Goal: Task Accomplishment & Management: Manage account settings

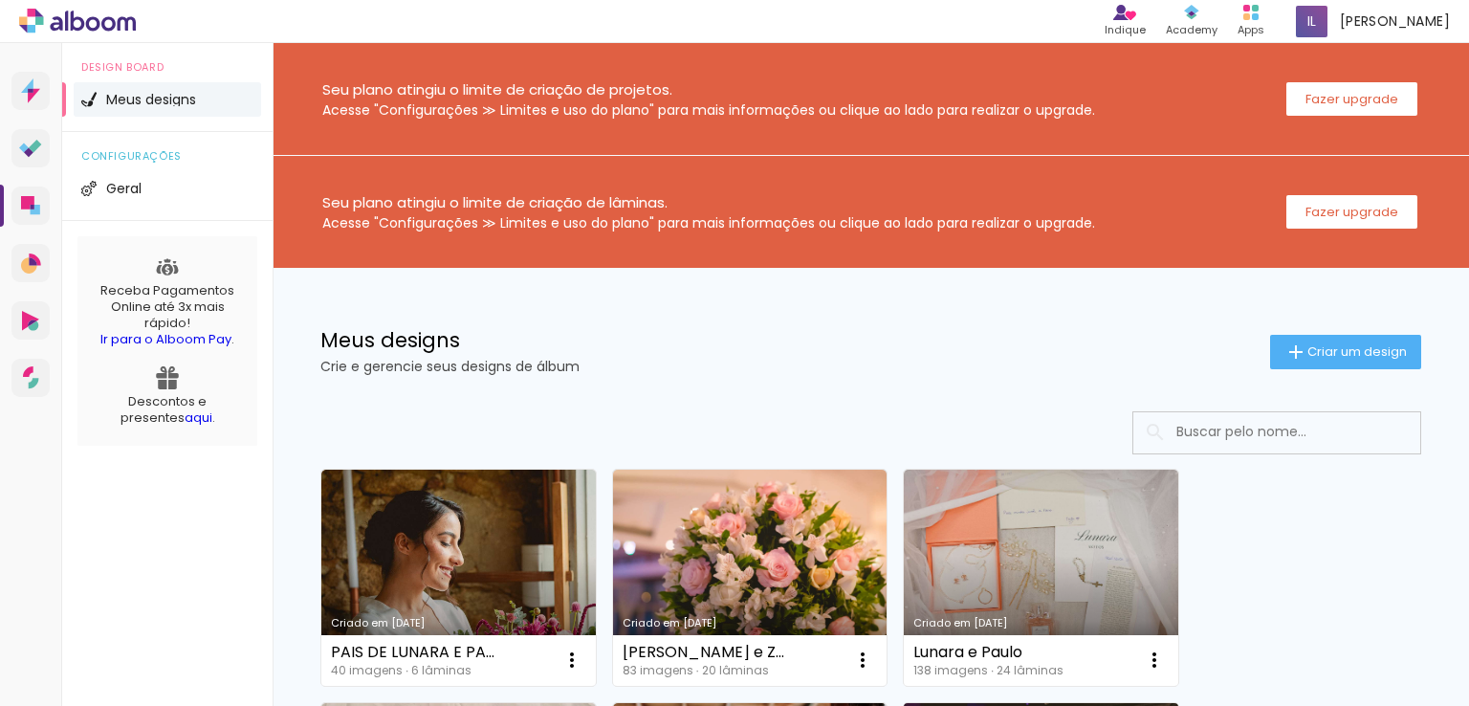
scroll to position [383, 0]
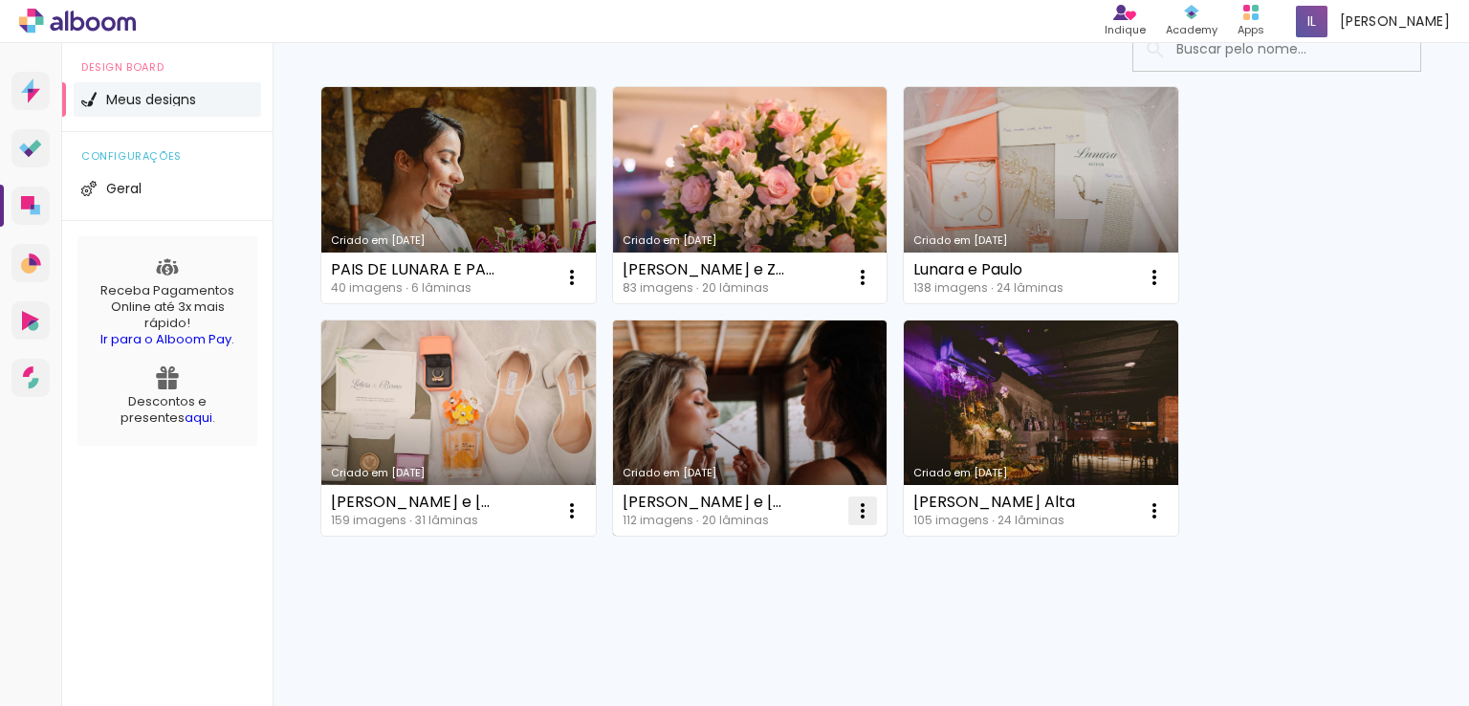
click at [860, 512] on iron-icon at bounding box center [862, 510] width 23 height 23
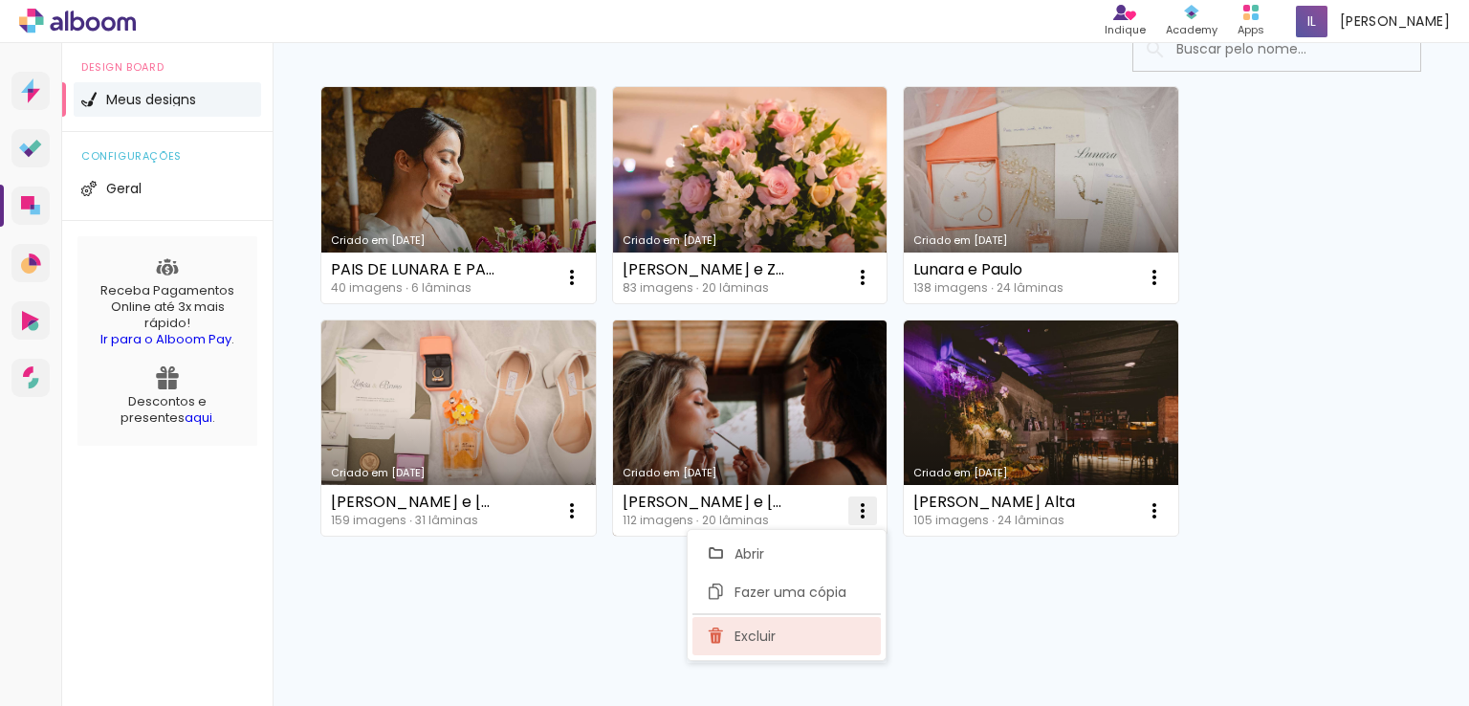
click at [777, 631] on paper-item "Excluir" at bounding box center [786, 636] width 188 height 38
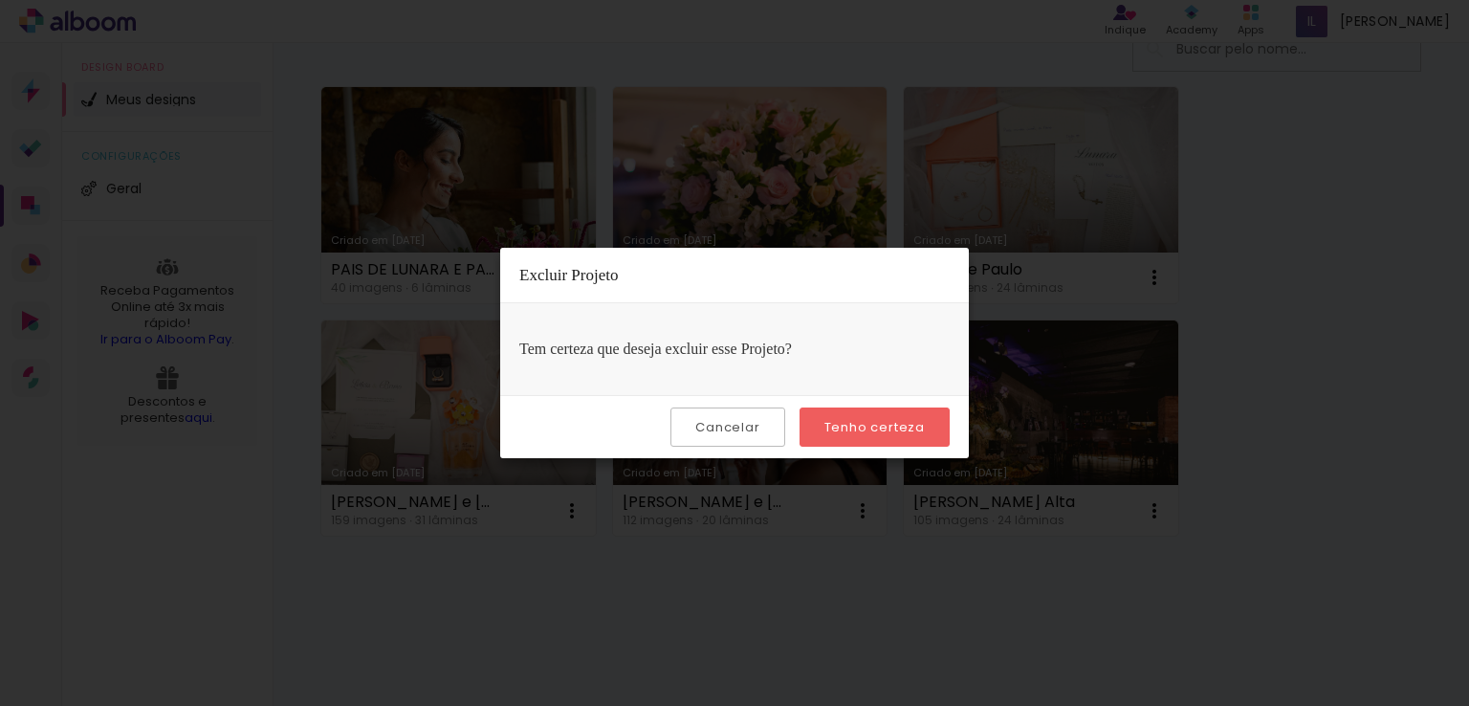
click at [838, 403] on div "Cancelar Tenho certeza" at bounding box center [734, 426] width 469 height 63
drag, startPoint x: 849, startPoint y: 423, endPoint x: 1093, endPoint y: 455, distance: 246.0
click at [0, 0] on slot "Tenho certeza" at bounding box center [0, 0] width 0 height 0
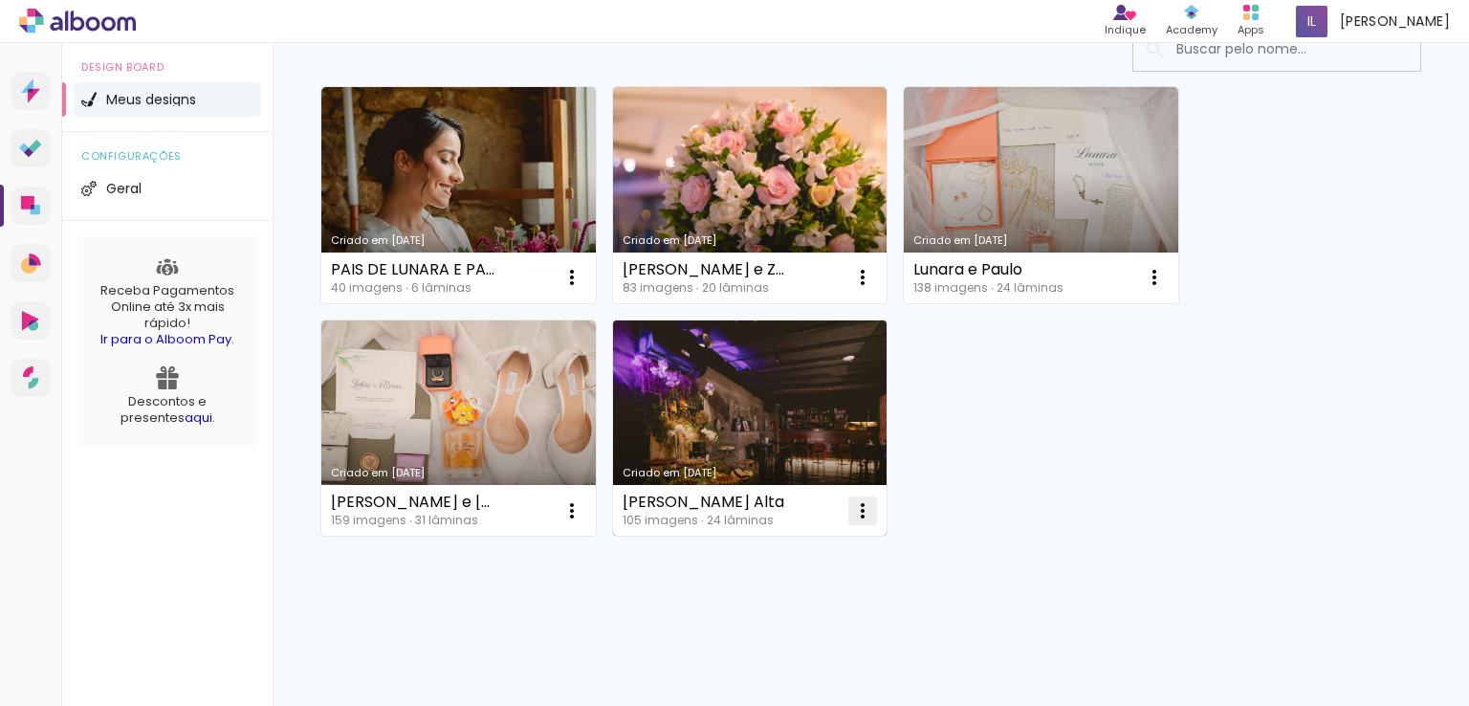
click at [864, 520] on iron-icon at bounding box center [862, 510] width 23 height 23
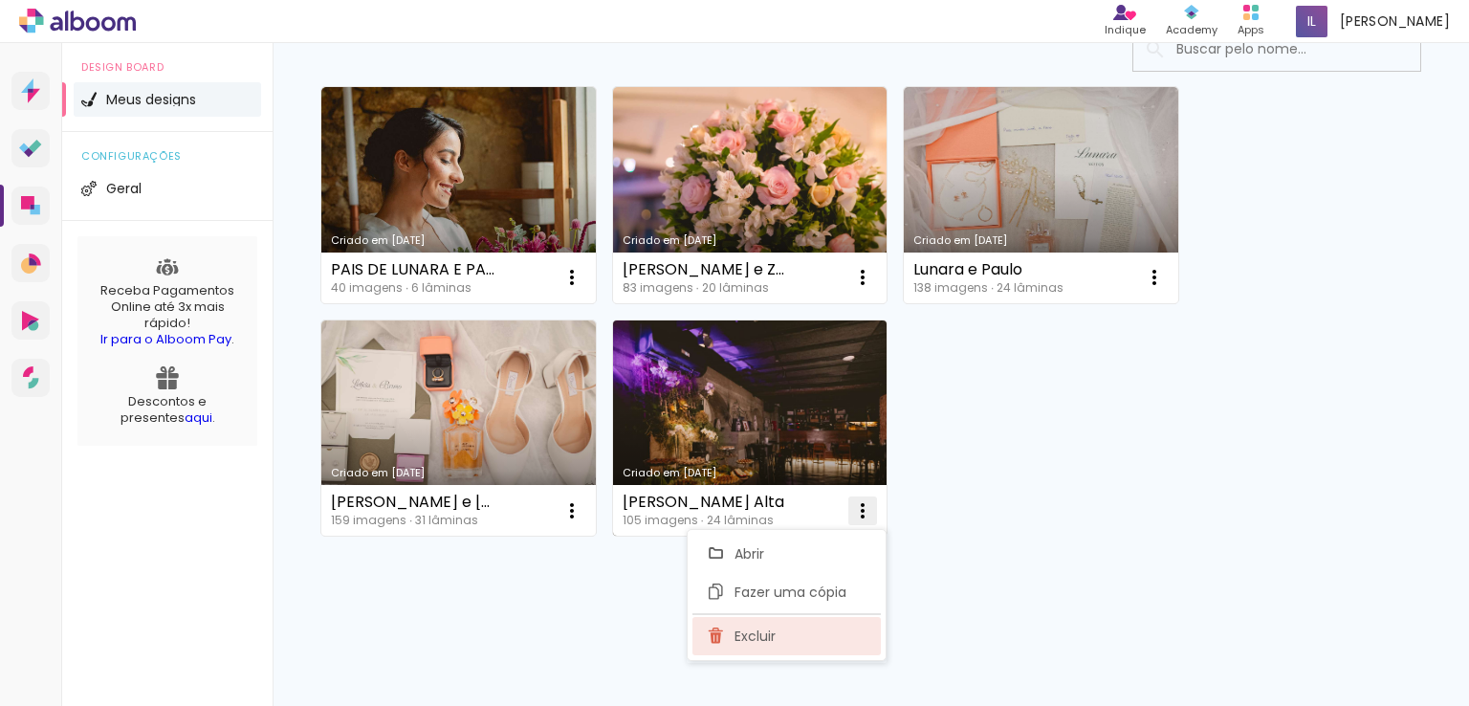
click at [804, 636] on paper-item "Excluir" at bounding box center [786, 636] width 188 height 38
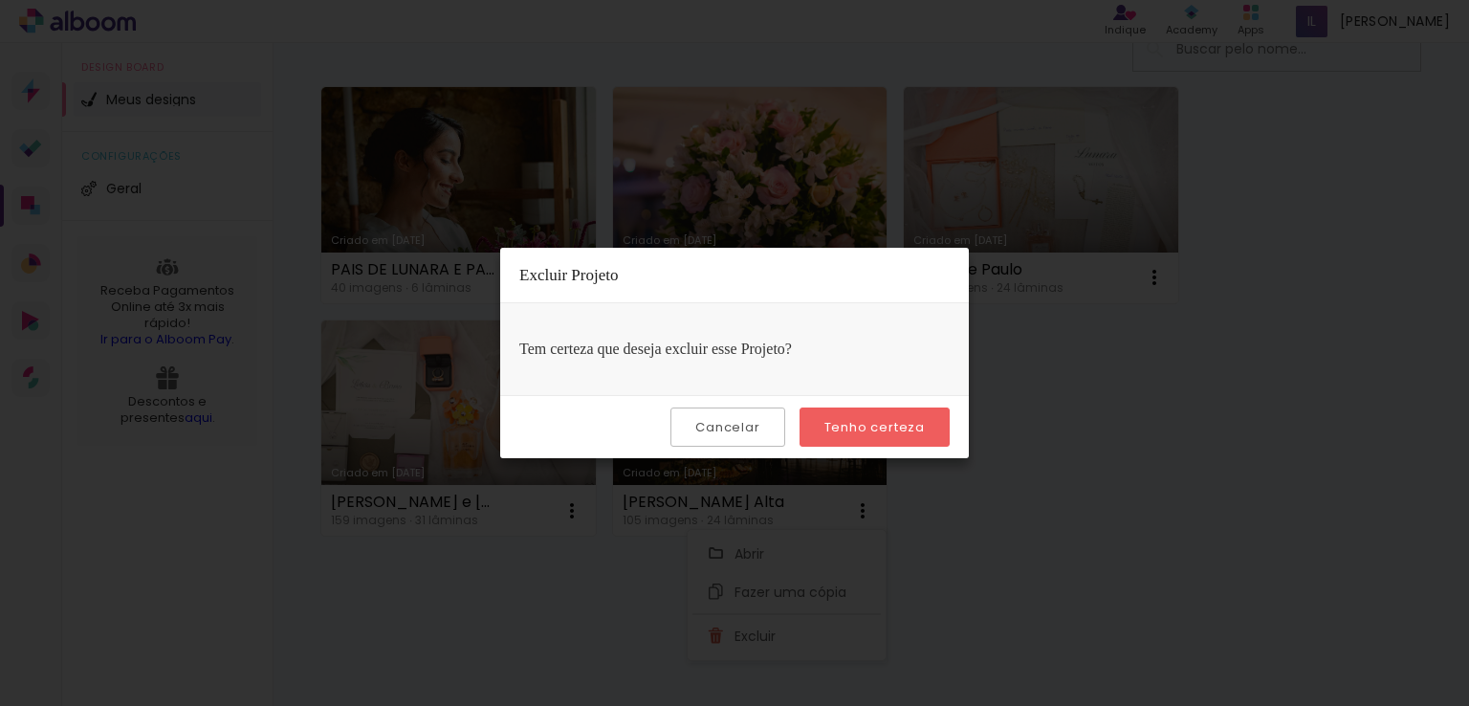
click at [0, 0] on slot "Tenho certeza" at bounding box center [0, 0] width 0 height 0
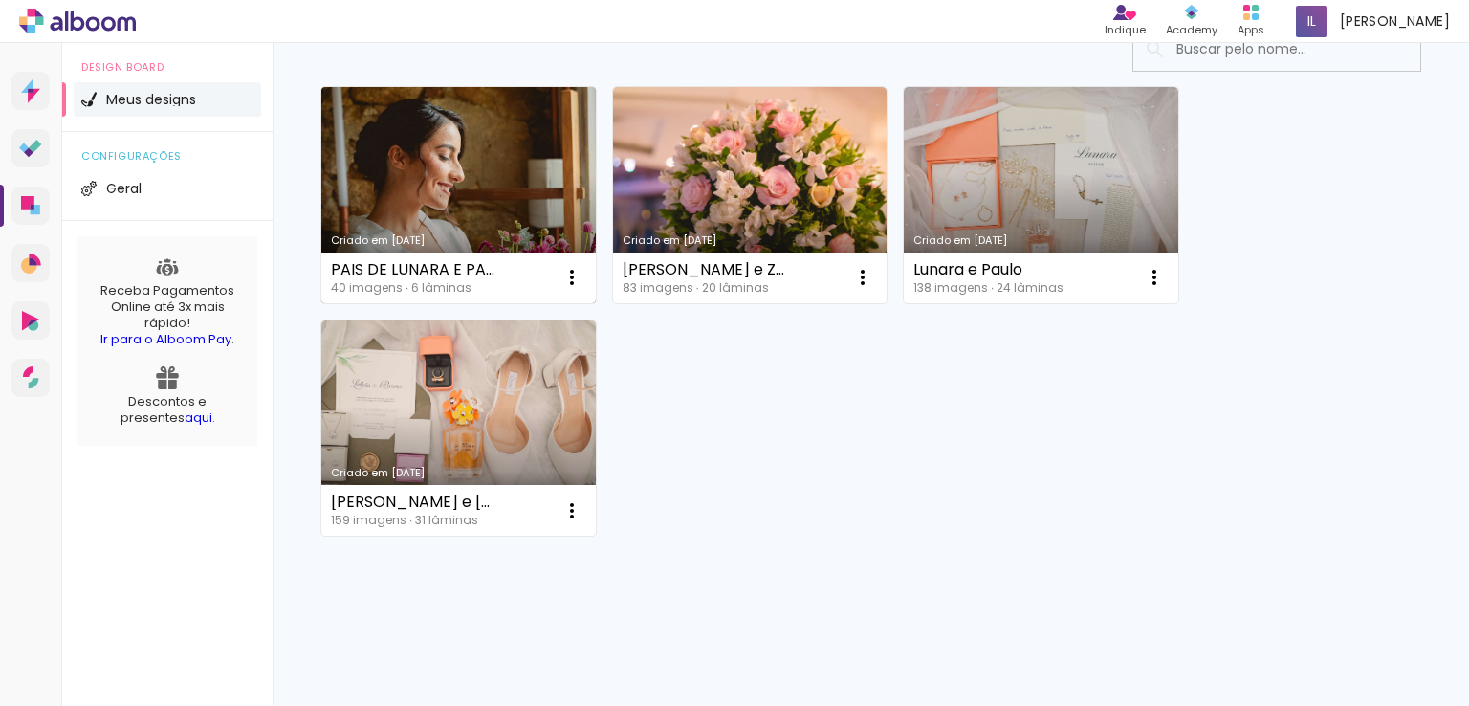
click at [502, 170] on link "Criado em [DATE]" at bounding box center [458, 195] width 274 height 216
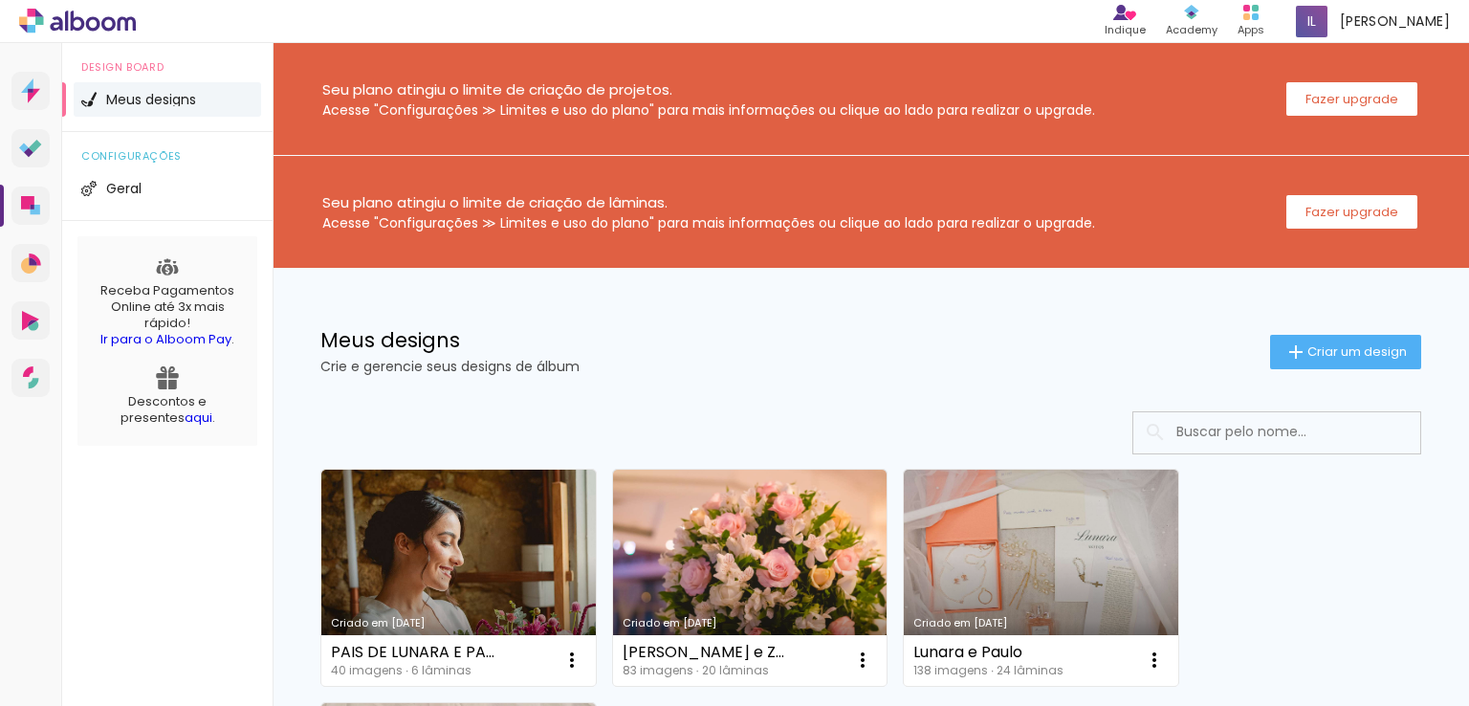
click at [760, 237] on div "Seu plano atingiu o limite de criação de lâminas. Acesse "Configurações ≫ Limit…" at bounding box center [871, 212] width 1196 height 112
click at [0, 0] on slot "Fazer upgrade" at bounding box center [0, 0] width 0 height 0
click at [455, 115] on div "Acesse "Configurações ≫ Limites e uso do plano" para mais informações ou clique…" at bounding box center [708, 109] width 773 height 13
click at [125, 186] on span "Geral" at bounding box center [123, 188] width 35 height 13
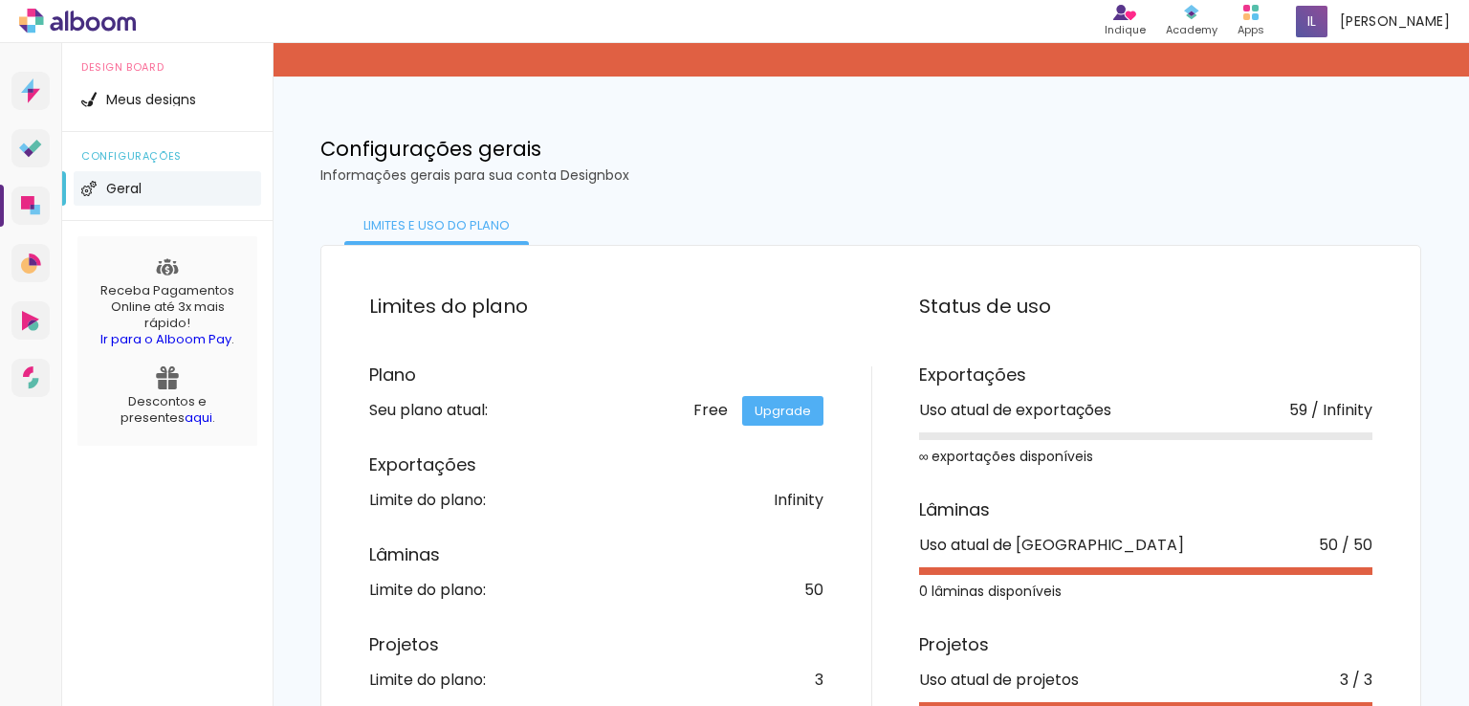
scroll to position [267, 0]
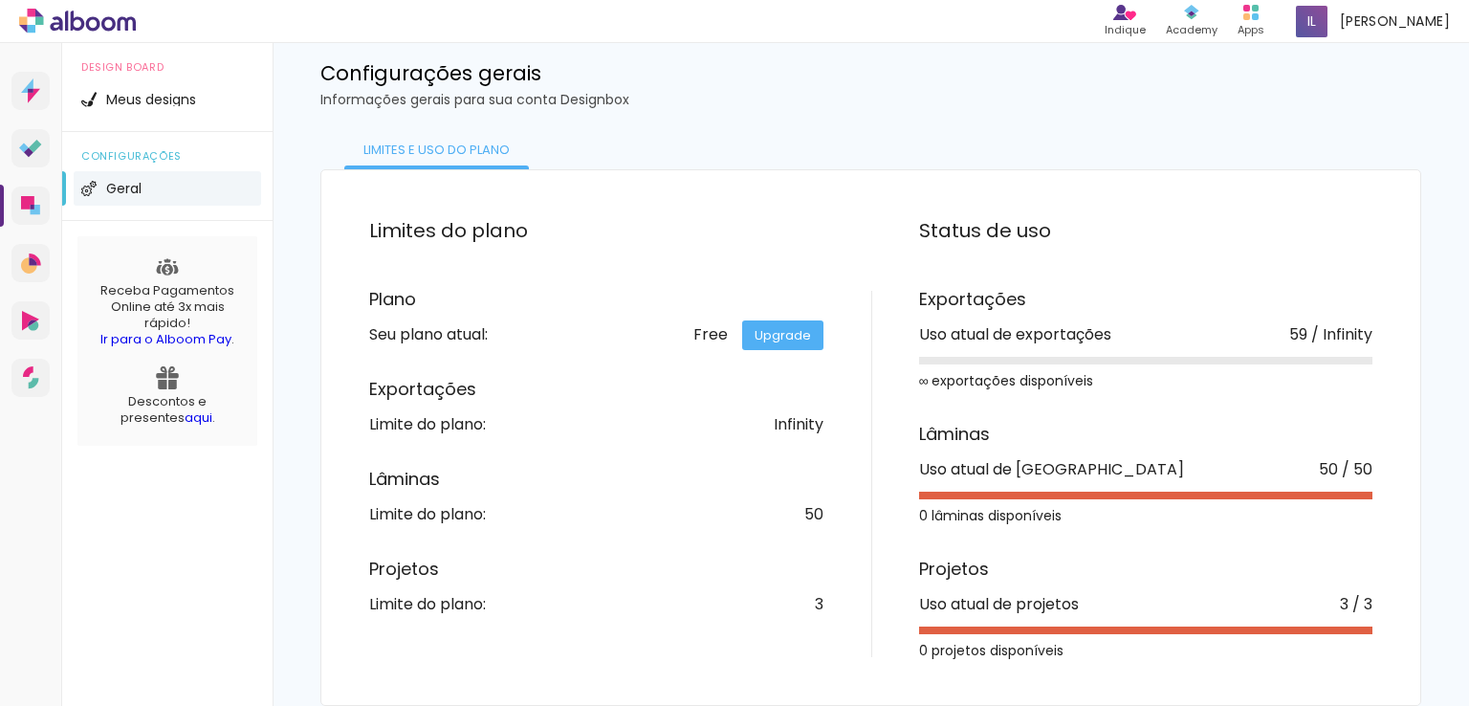
click at [1169, 352] on div "Exportações Uso atual de exportações 59 / Infinity ∞ exportações disponíveis" at bounding box center [1146, 339] width 454 height 97
click at [706, 342] on div "Free Upgrade" at bounding box center [758, 334] width 130 height 15
click at [778, 338] on link "Upgrade" at bounding box center [782, 335] width 81 height 30
click at [963, 358] on div at bounding box center [1146, 361] width 454 height 8
click at [986, 494] on div at bounding box center [1146, 496] width 454 height 8
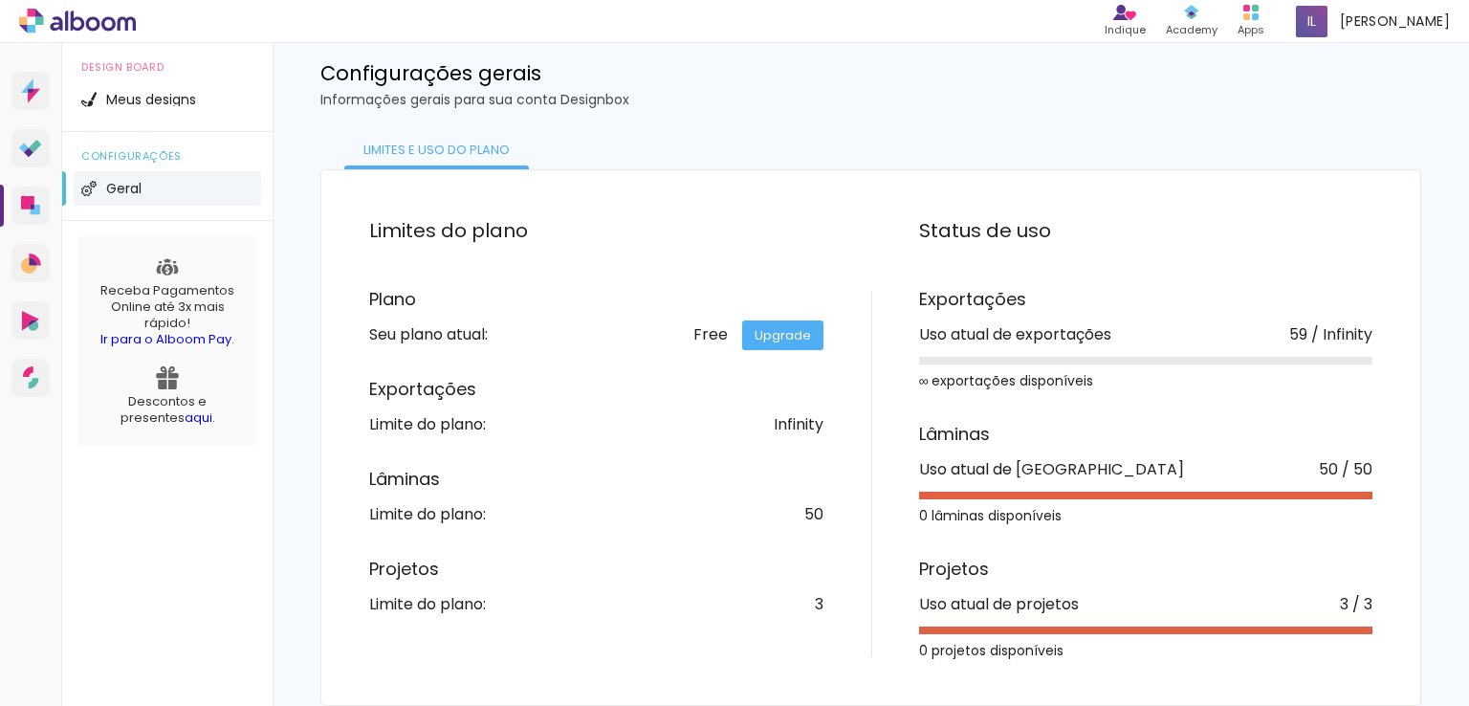
click at [986, 494] on div at bounding box center [1146, 496] width 454 height 8
click at [130, 105] on span "Meus designs" at bounding box center [151, 99] width 90 height 13
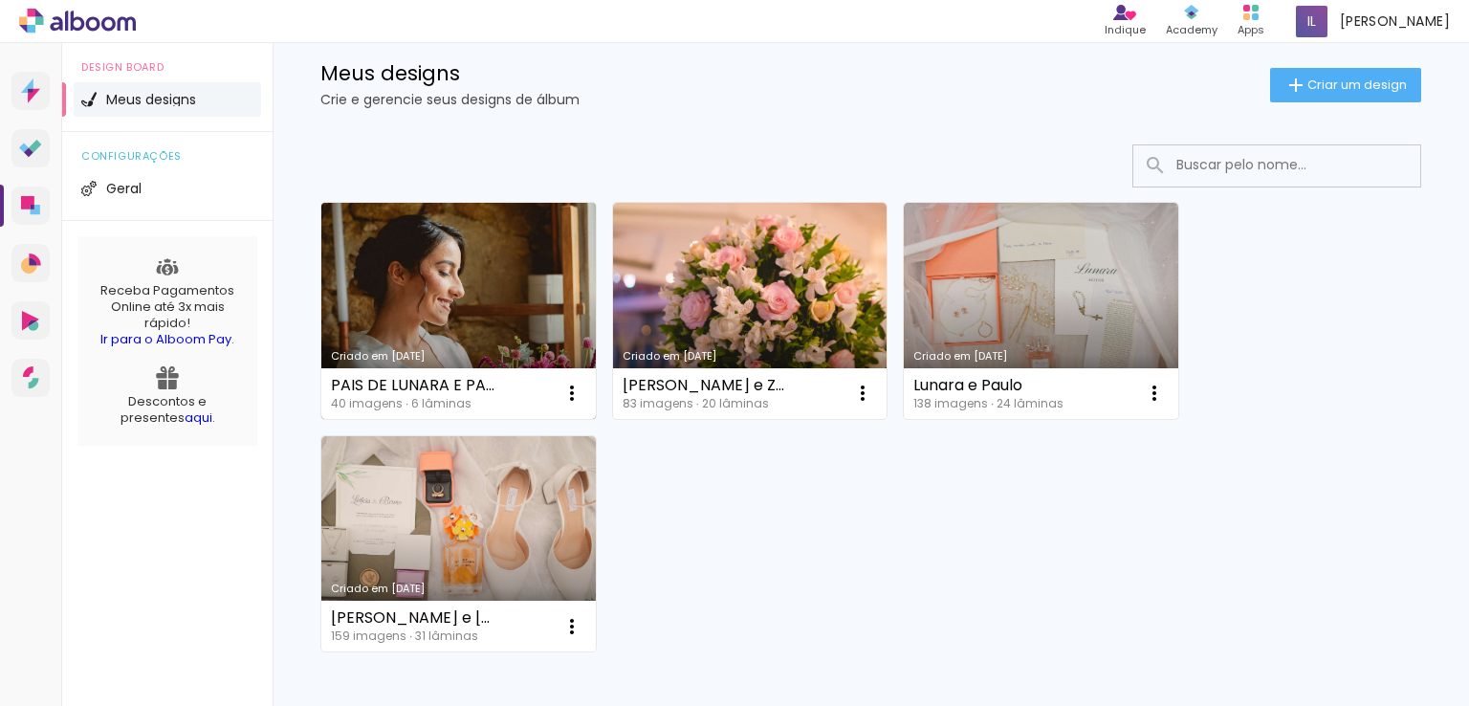
click at [388, 364] on link "Criado em [DATE]" at bounding box center [458, 311] width 274 height 216
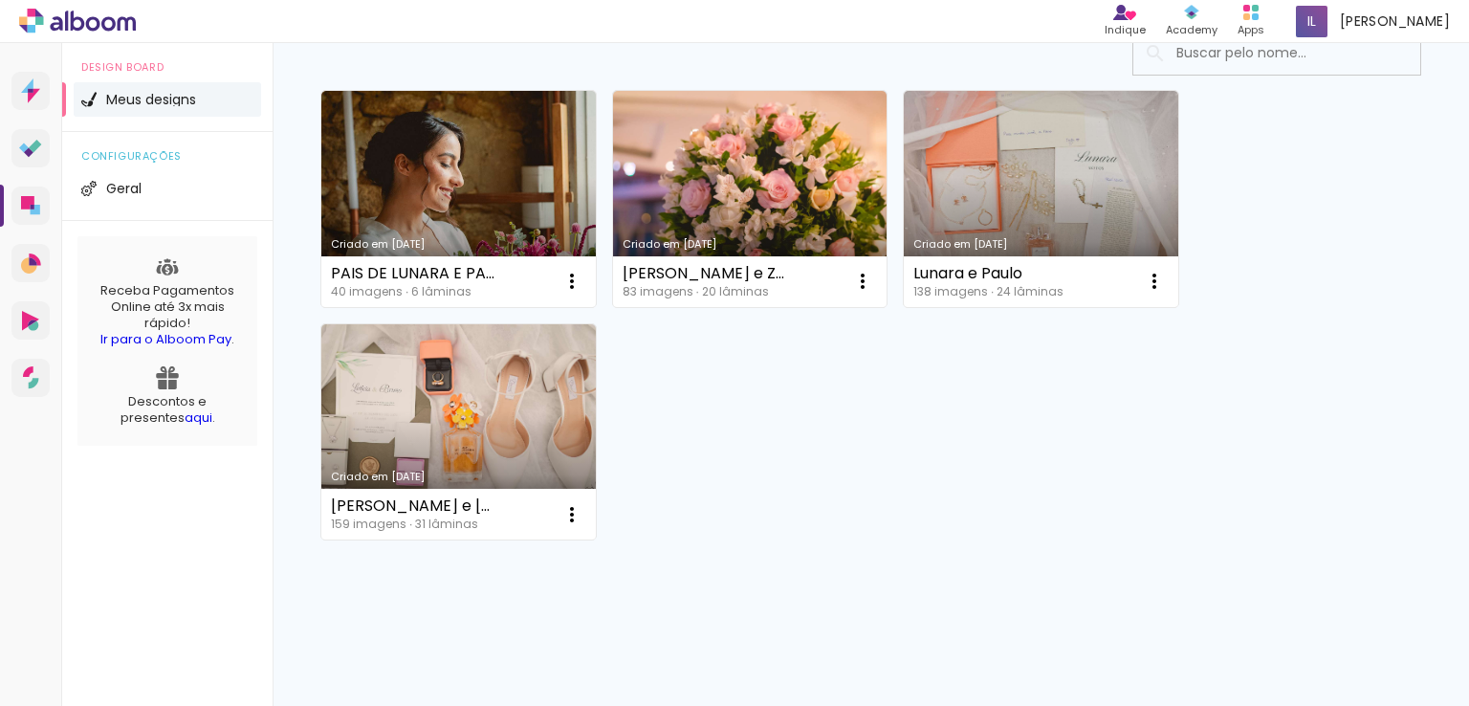
scroll to position [383, 0]
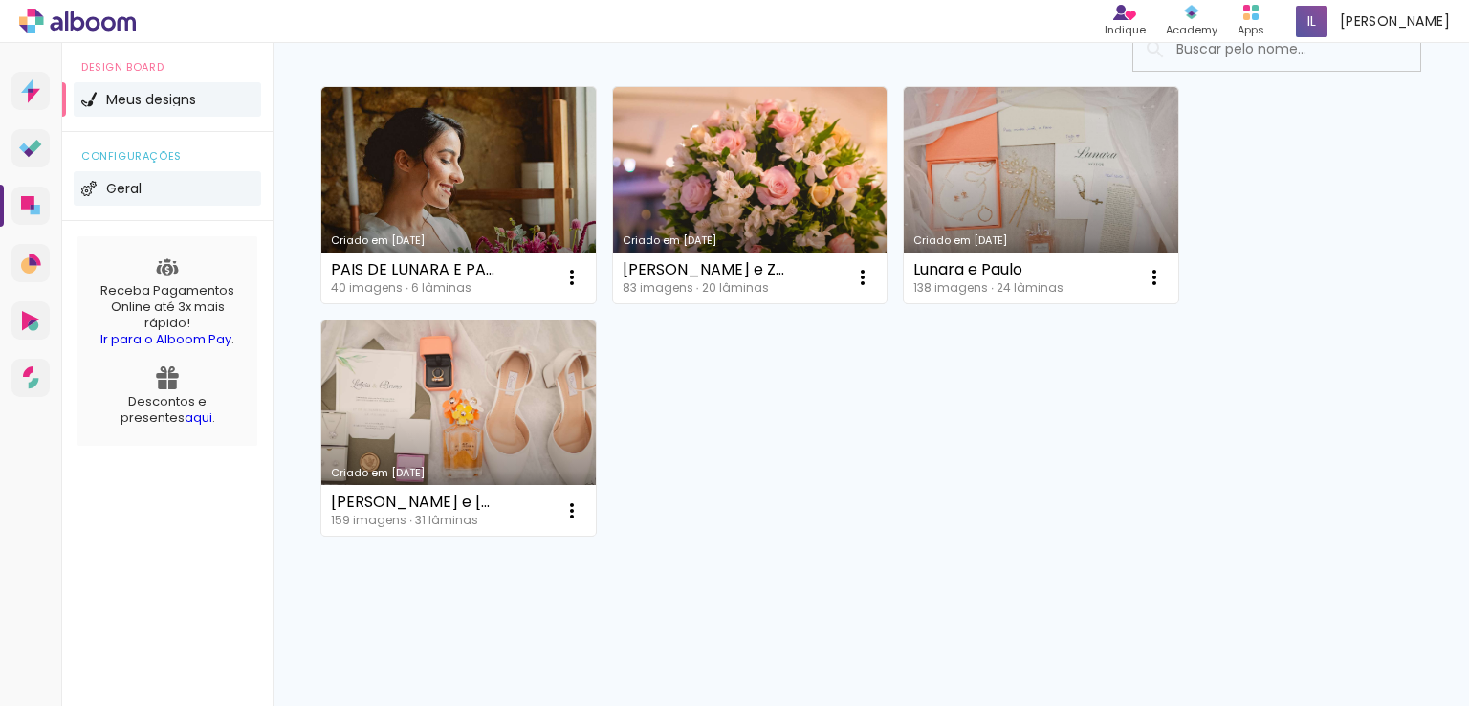
click at [119, 200] on li "Geral" at bounding box center [167, 188] width 187 height 34
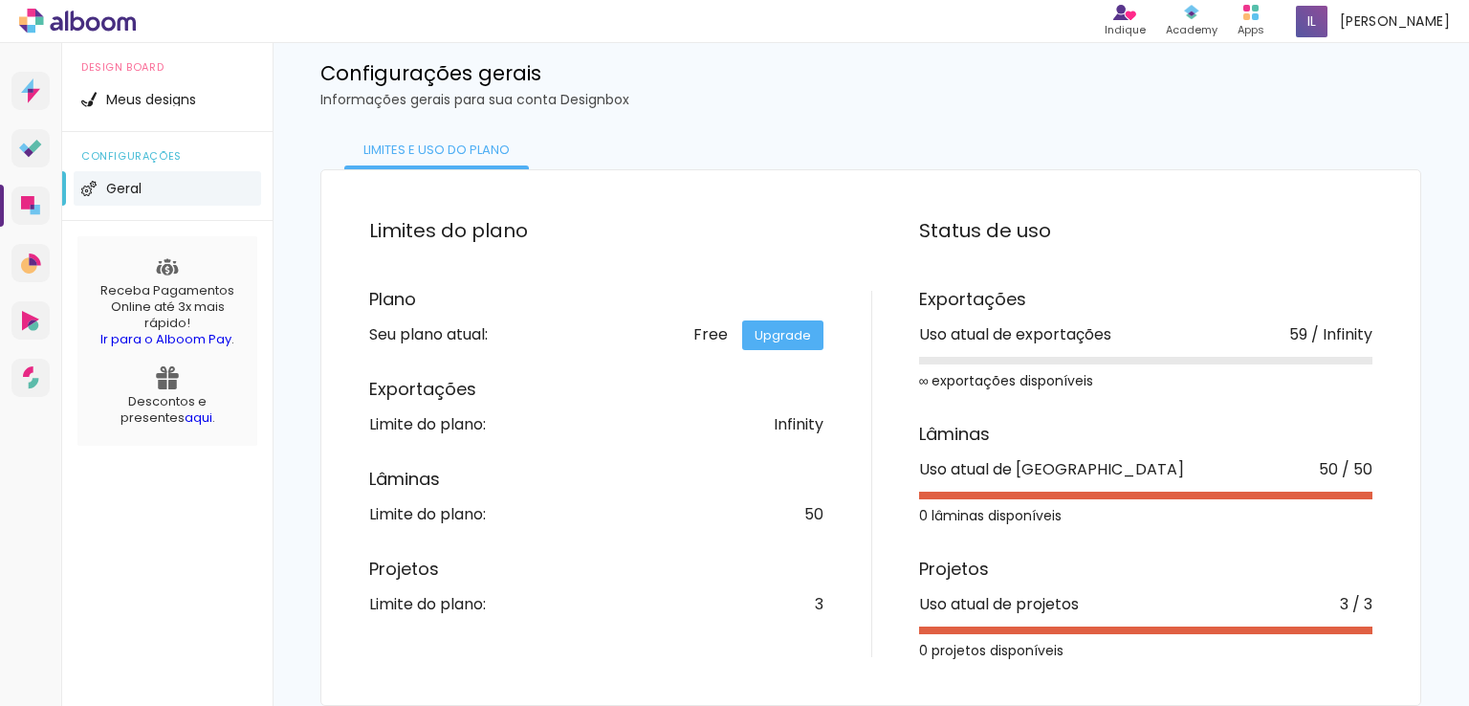
scroll to position [267, 0]
click at [1220, 502] on div "Lâminas Uso atual de lâminas 50 / 50 0 lâminas disponíveis" at bounding box center [1146, 474] width 454 height 97
drag, startPoint x: 1220, startPoint y: 502, endPoint x: 1220, endPoint y: 488, distance: 14.3
click at [1220, 499] on div "Lâminas Uso atual de lâminas 50 / 50 0 lâminas disponíveis" at bounding box center [1146, 474] width 454 height 97
drag, startPoint x: 1220, startPoint y: 488, endPoint x: 1174, endPoint y: 486, distance: 45.9
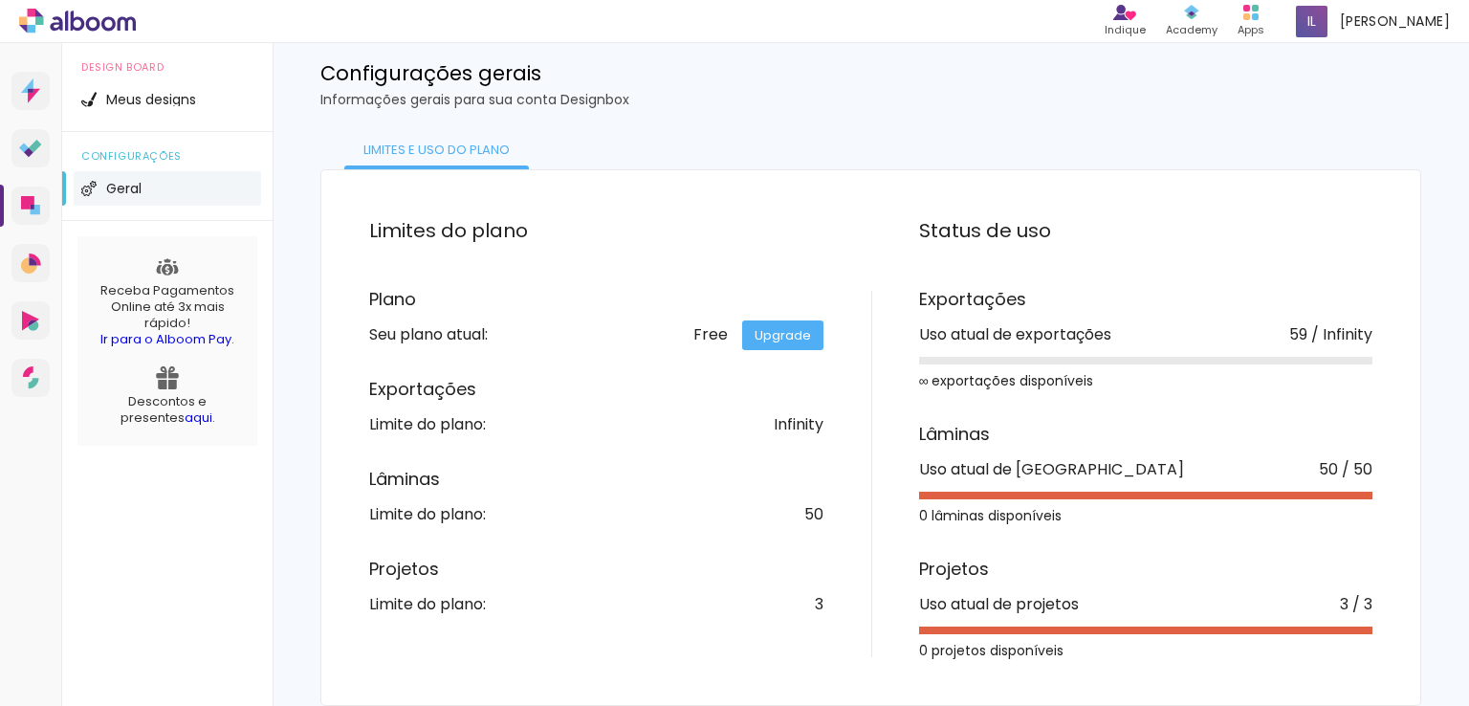
click at [1216, 487] on div "Lâminas Uso atual de lâminas 50 / 50 0 lâminas disponíveis" at bounding box center [1146, 474] width 454 height 97
